Goal: Task Accomplishment & Management: Manage account settings

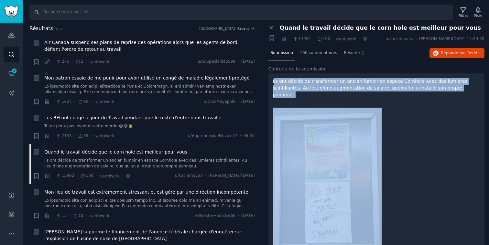
scroll to position [50, 0]
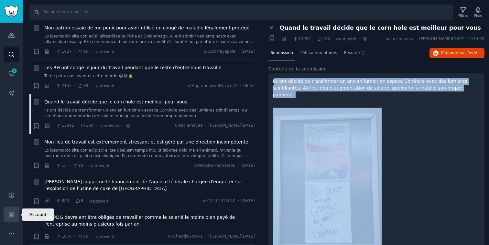
click at [11, 215] on icon "Barre latérale" at bounding box center [11, 214] width 5 height 5
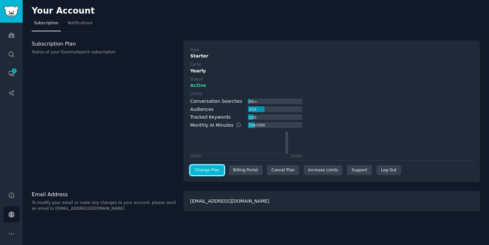
click at [210, 173] on link "Change Plan" at bounding box center [207, 170] width 34 height 10
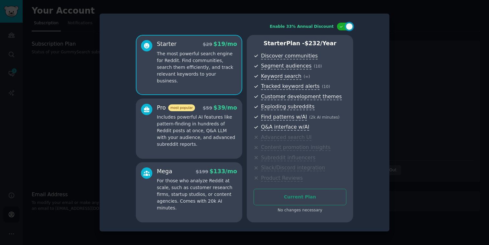
click at [430, 114] on div at bounding box center [244, 122] width 489 height 245
